Goal: Task Accomplishment & Management: Manage account settings

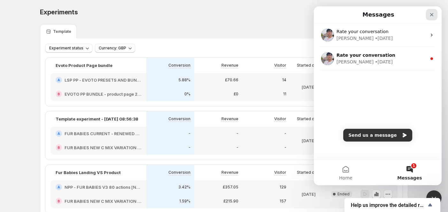
click at [430, 14] on icon "Close" at bounding box center [431, 14] width 5 height 5
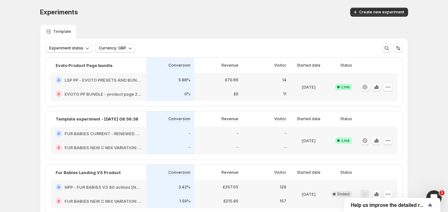
click at [390, 138] on icon "button" at bounding box center [388, 141] width 6 height 6
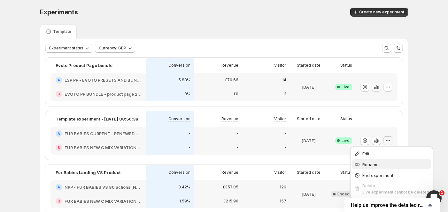
click at [380, 166] on span "Rename" at bounding box center [395, 165] width 67 height 6
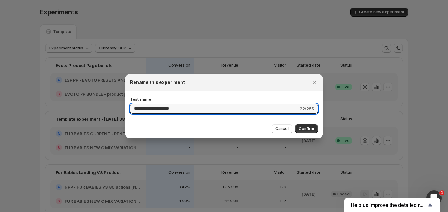
type input "**********"
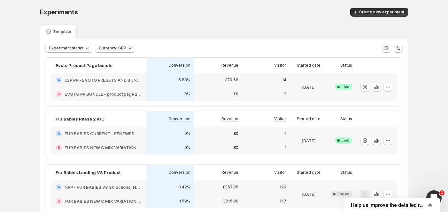
scroll to position [41, 0]
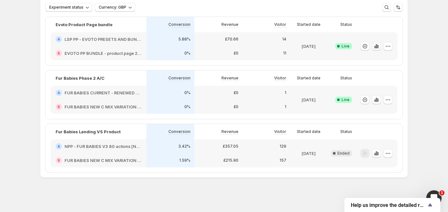
click at [375, 46] on icon "button" at bounding box center [376, 46] width 6 height 6
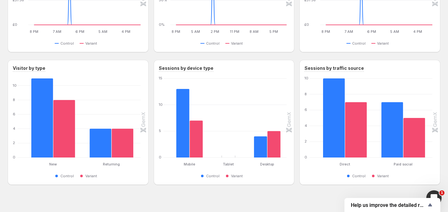
scroll to position [275, 0]
